Goal: Task Accomplishment & Management: Use online tool/utility

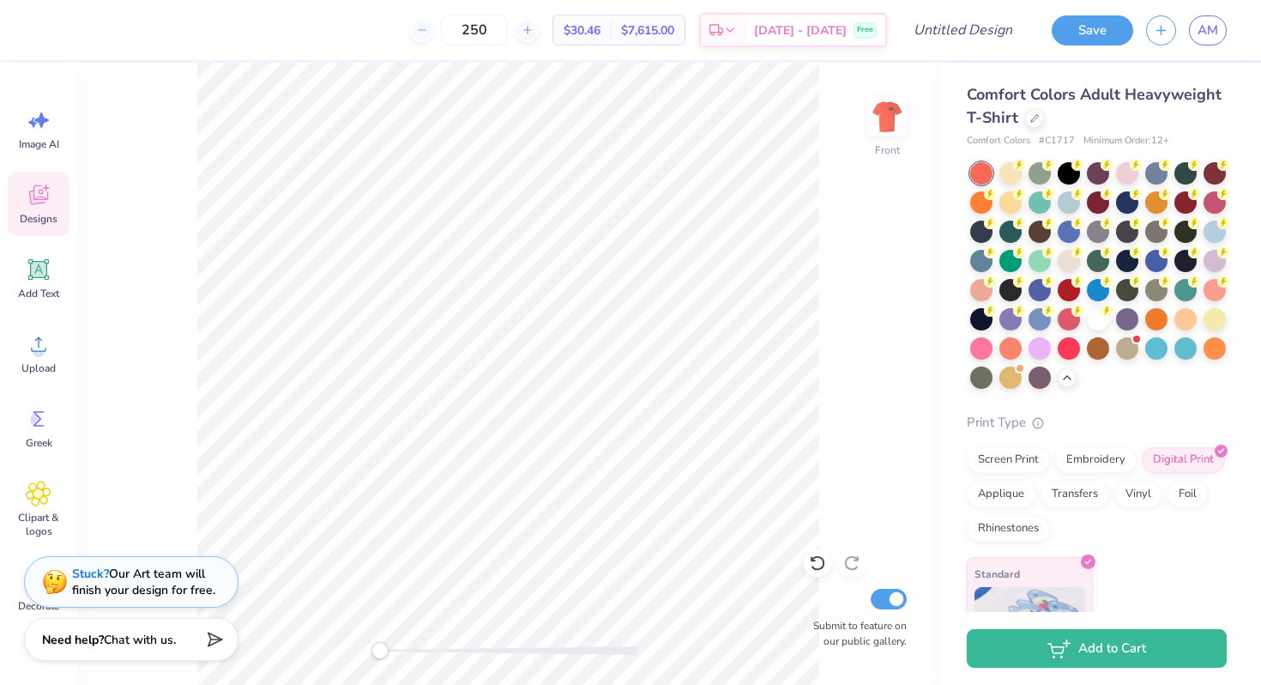
scroll to position [69, 0]
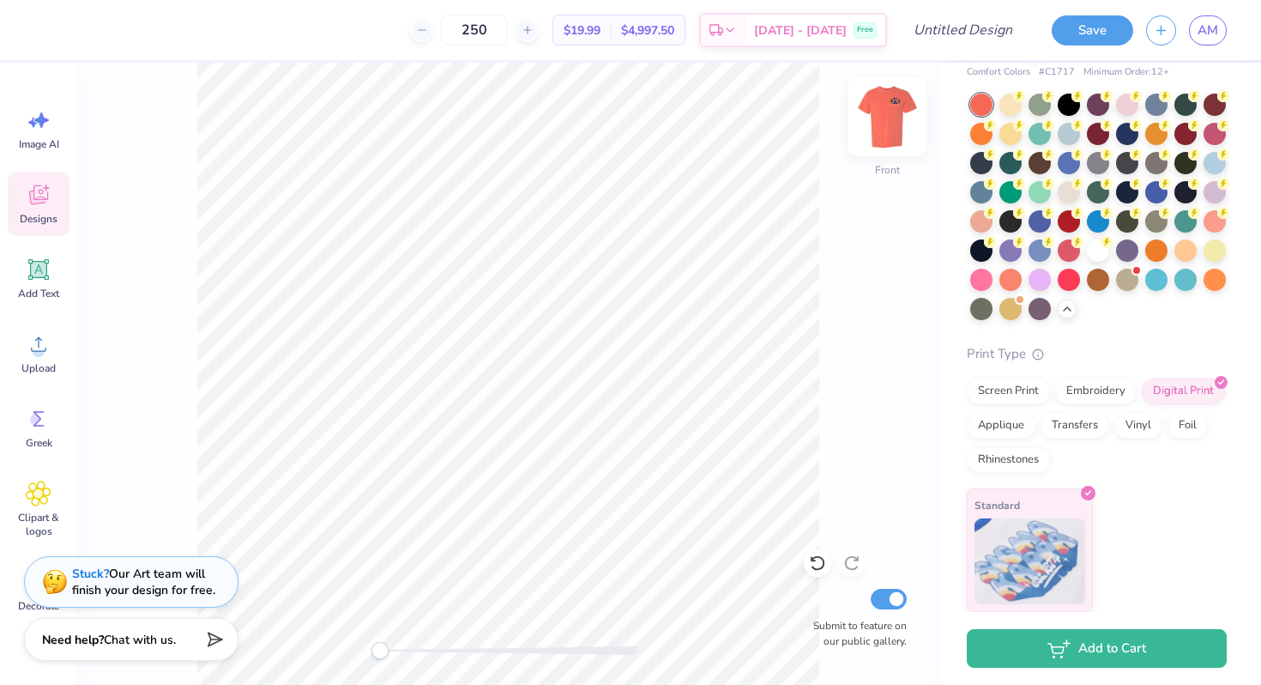
click at [896, 100] on img at bounding box center [887, 116] width 69 height 69
click at [860, 217] on div "Back Submit to feature on our public gallery." at bounding box center [508, 374] width 862 height 622
click at [1212, 29] on span "AM" at bounding box center [1208, 31] width 21 height 20
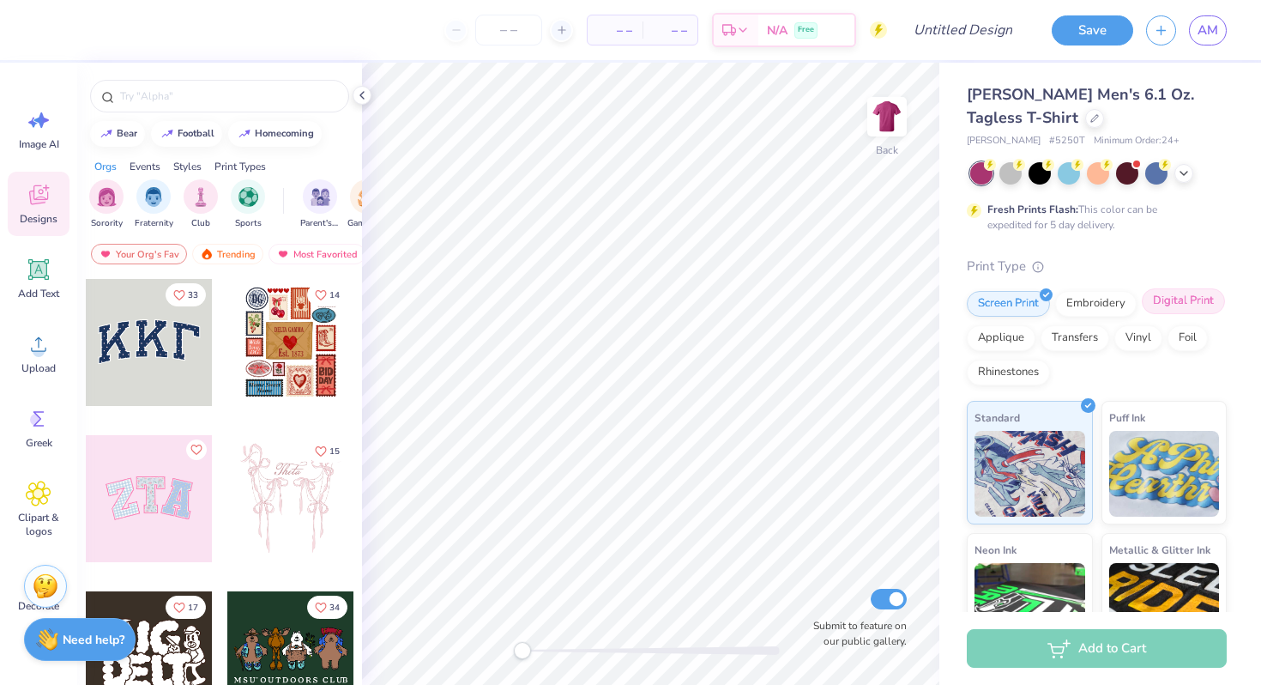
click at [1181, 299] on div "Digital Print" at bounding box center [1183, 301] width 83 height 26
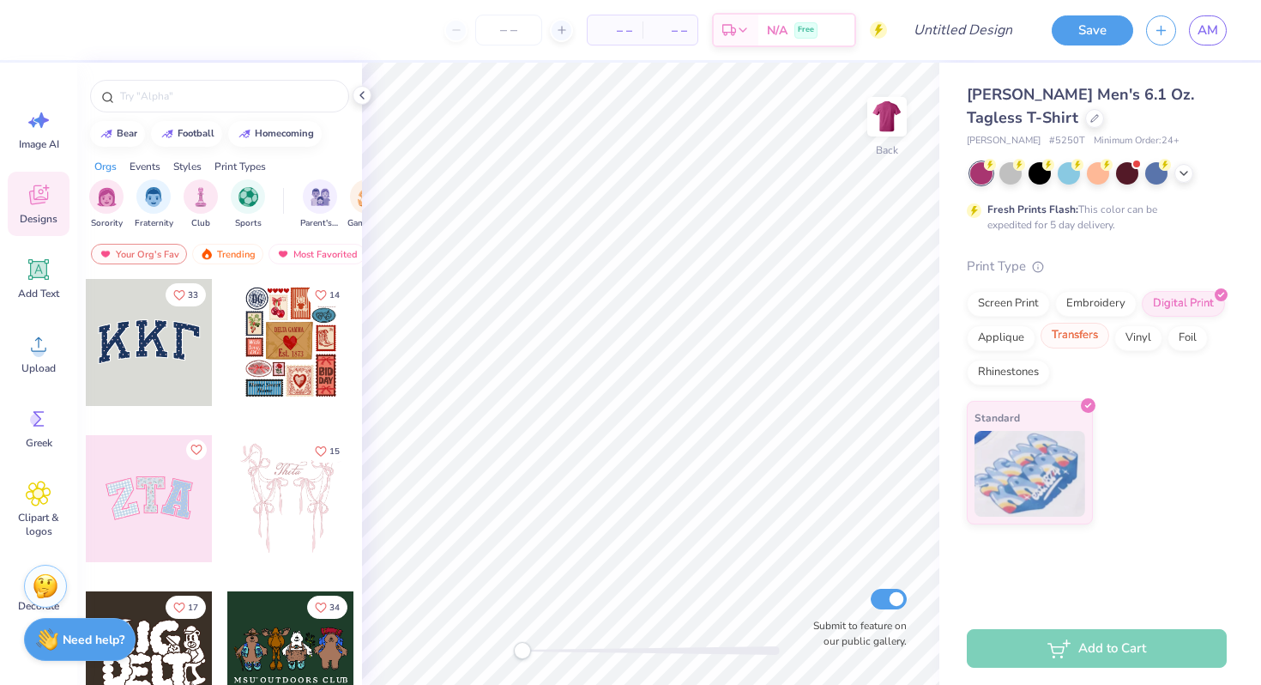
click at [1074, 347] on div "Transfers" at bounding box center [1075, 336] width 69 height 26
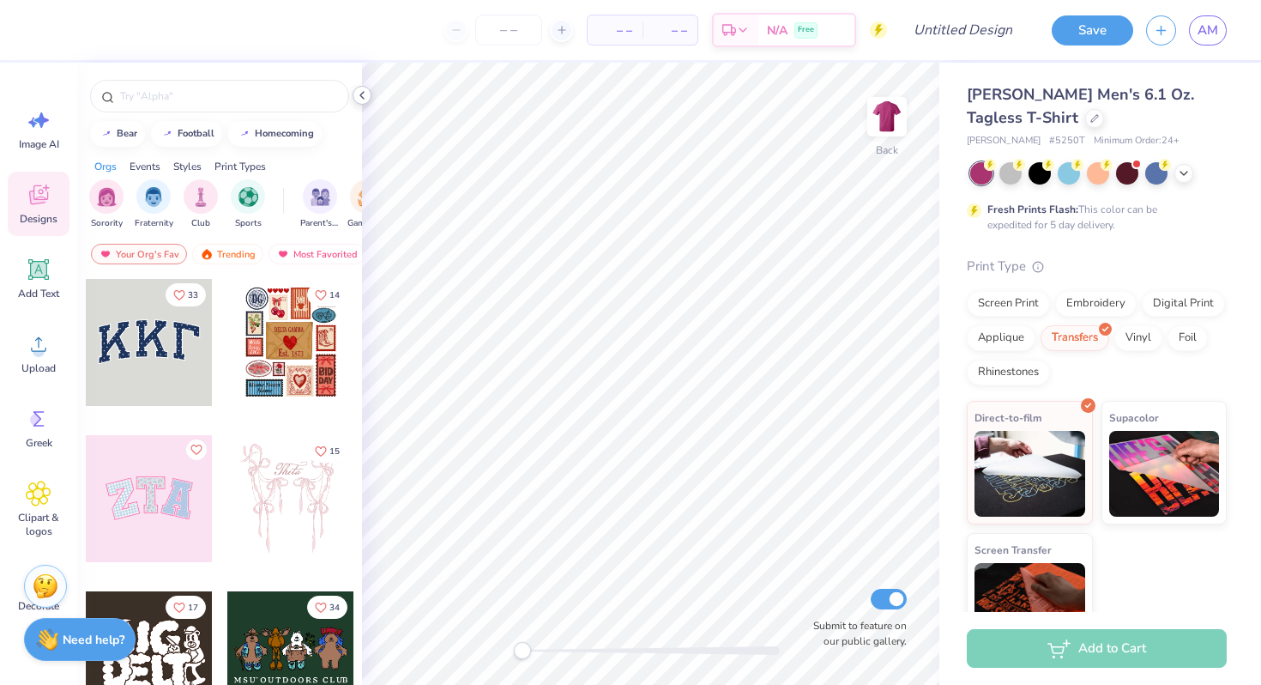
click at [364, 88] on icon at bounding box center [362, 95] width 14 height 14
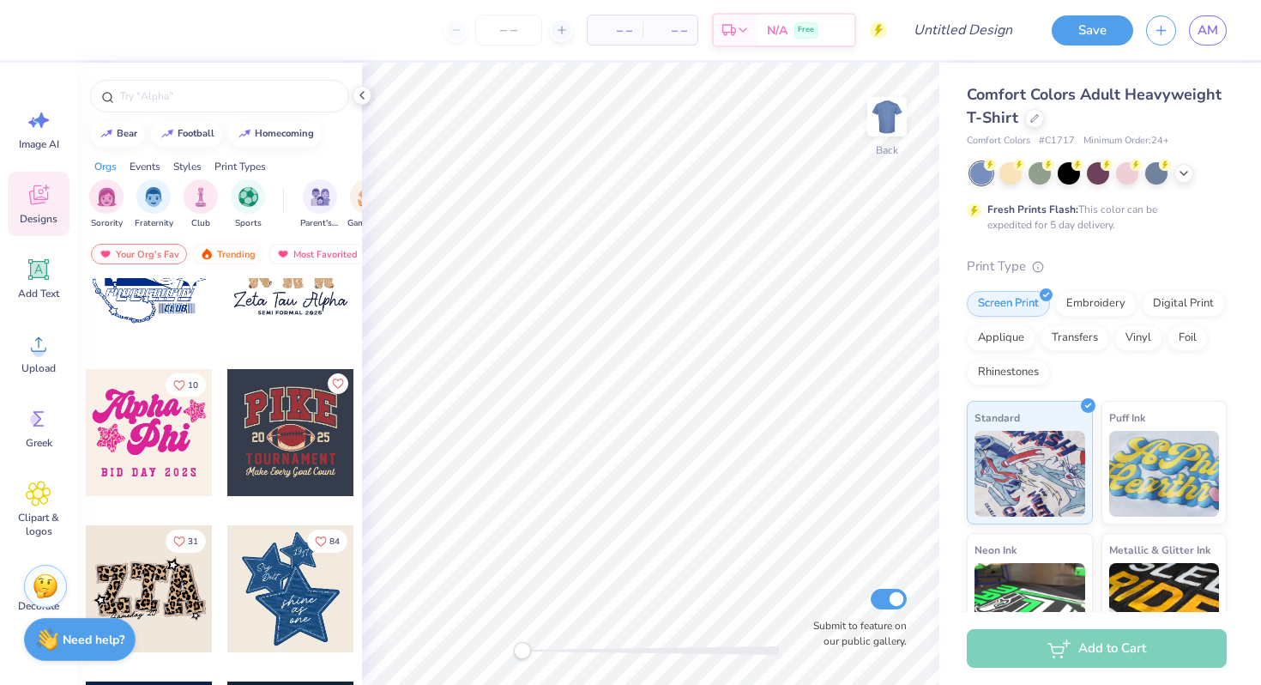
scroll to position [1162, 0]
